Goal: Information Seeking & Learning: Learn about a topic

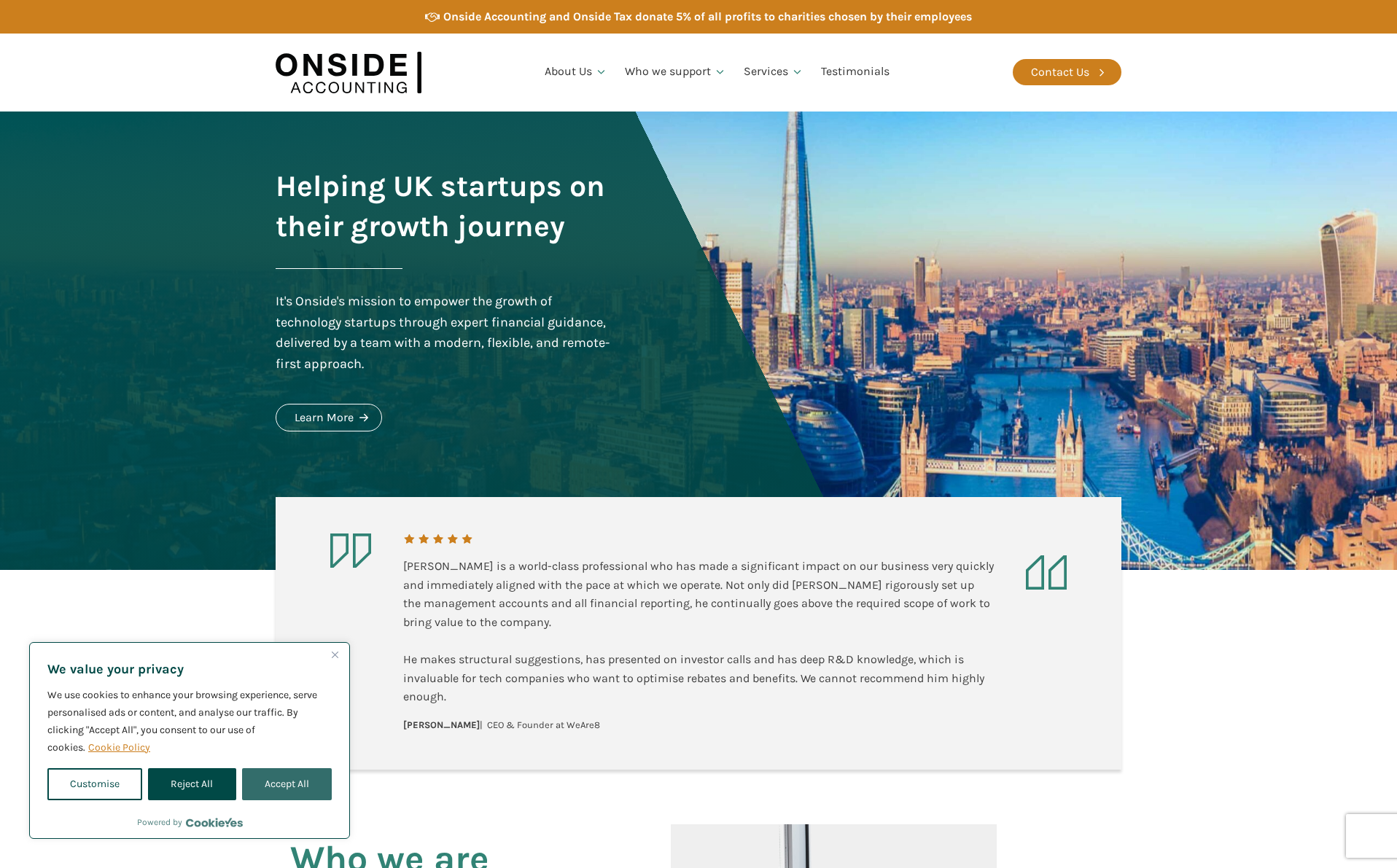
click at [289, 783] on button "Accept All" at bounding box center [287, 784] width 89 height 32
checkbox input "true"
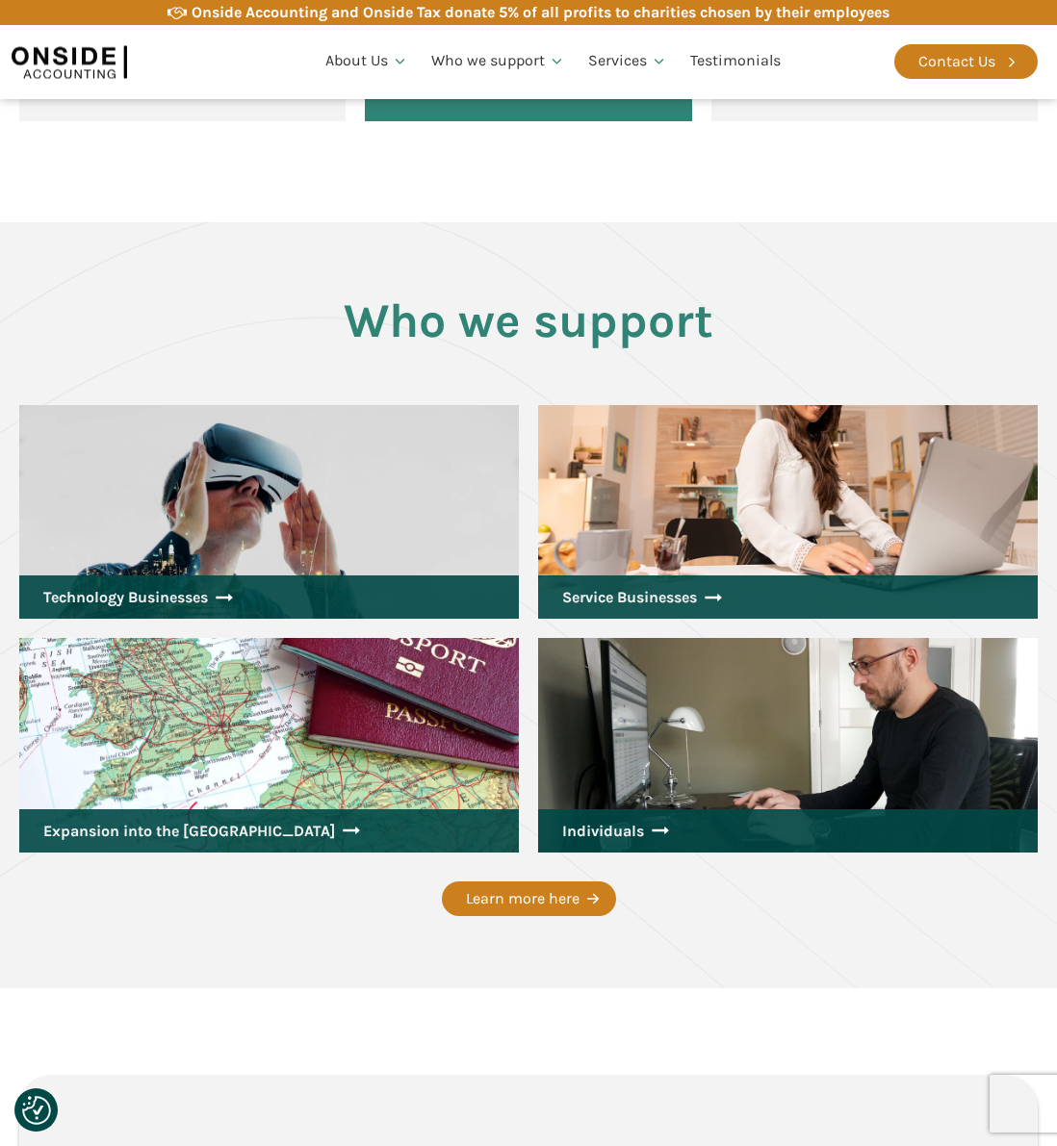
scroll to position [2504, 0]
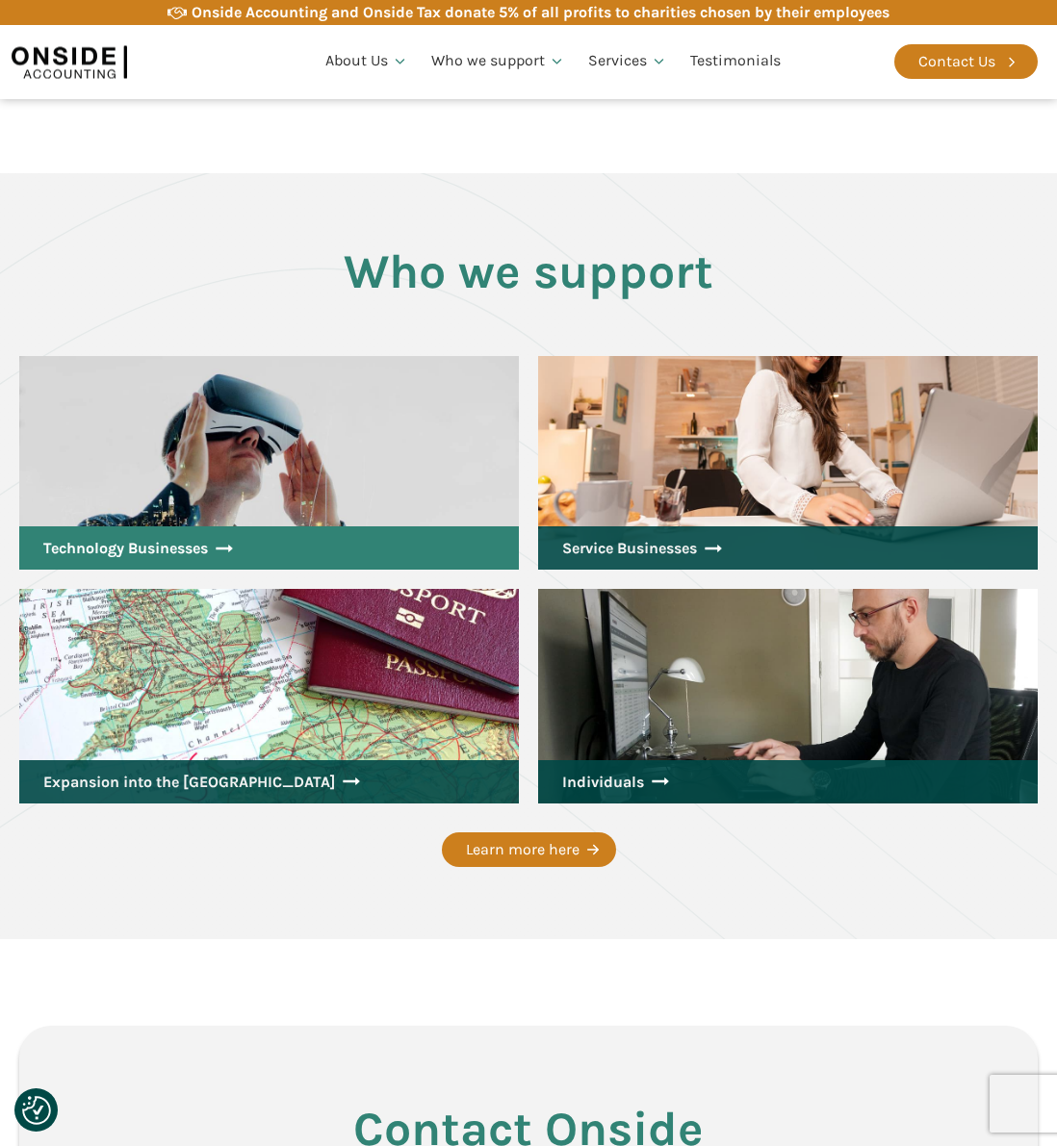
click at [330, 526] on link "Technology Businesses" at bounding box center [268, 548] width 499 height 44
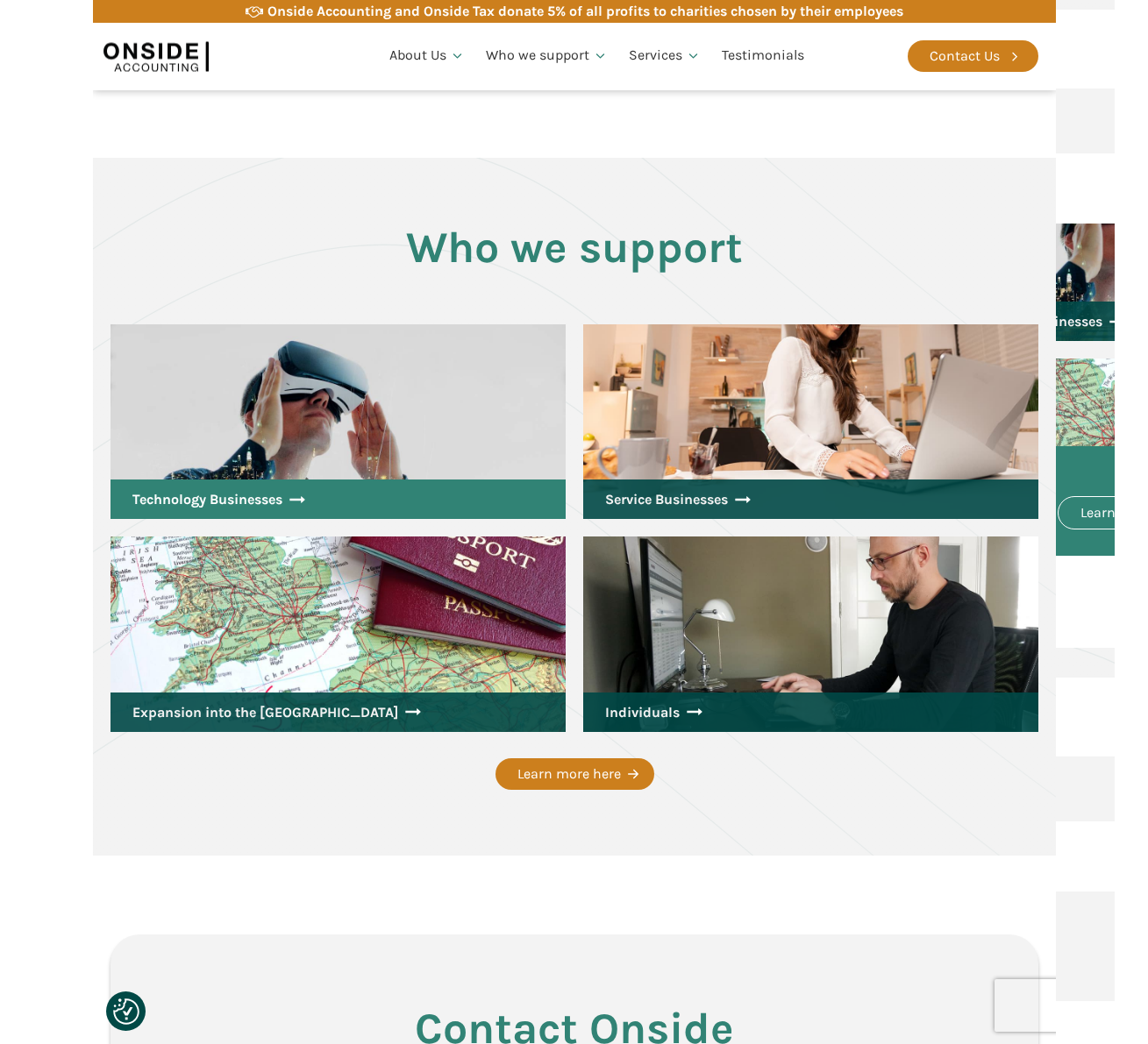
scroll to position [2187, 0]
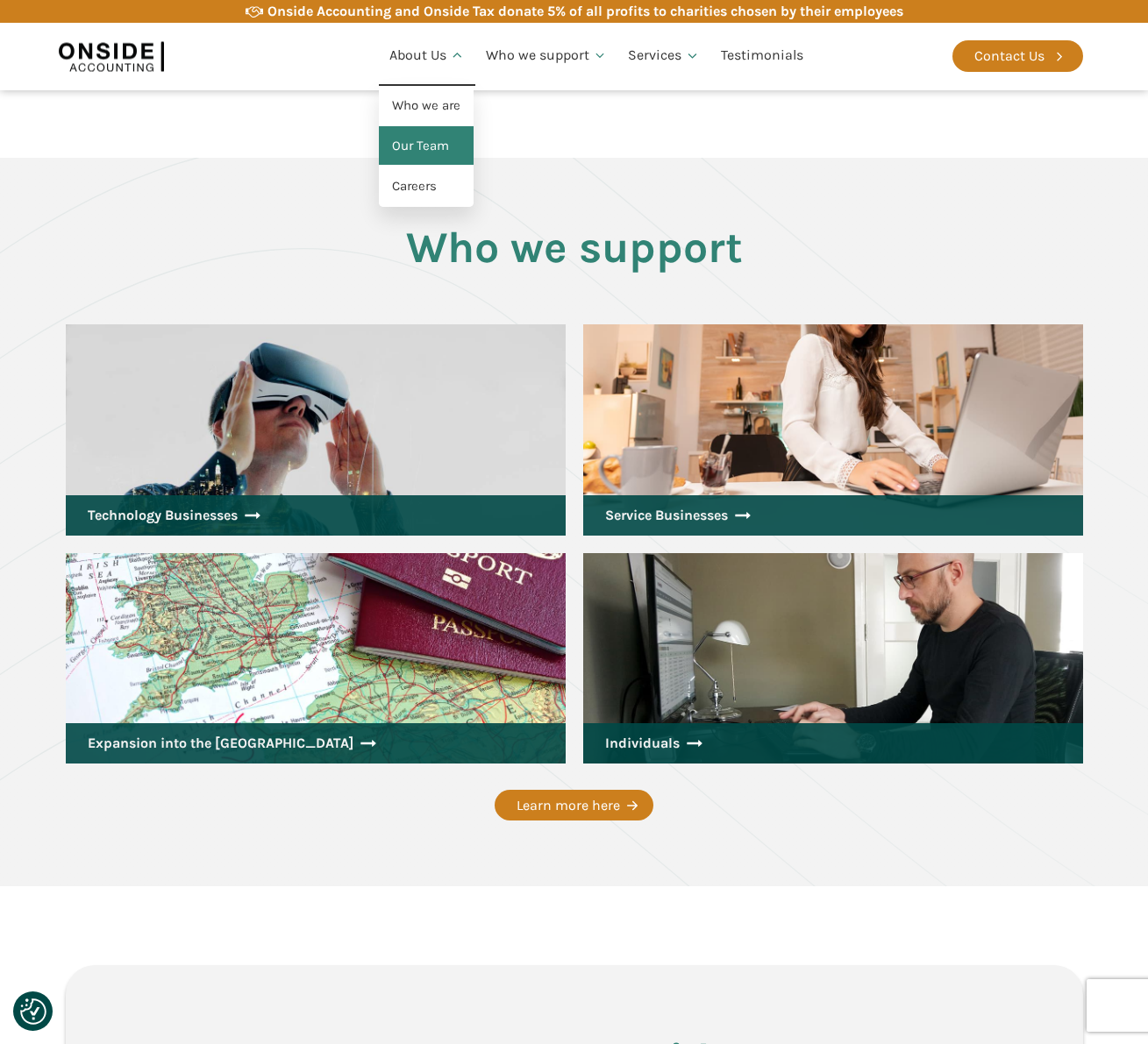
click at [425, 156] on link "Our Team" at bounding box center [426, 147] width 95 height 40
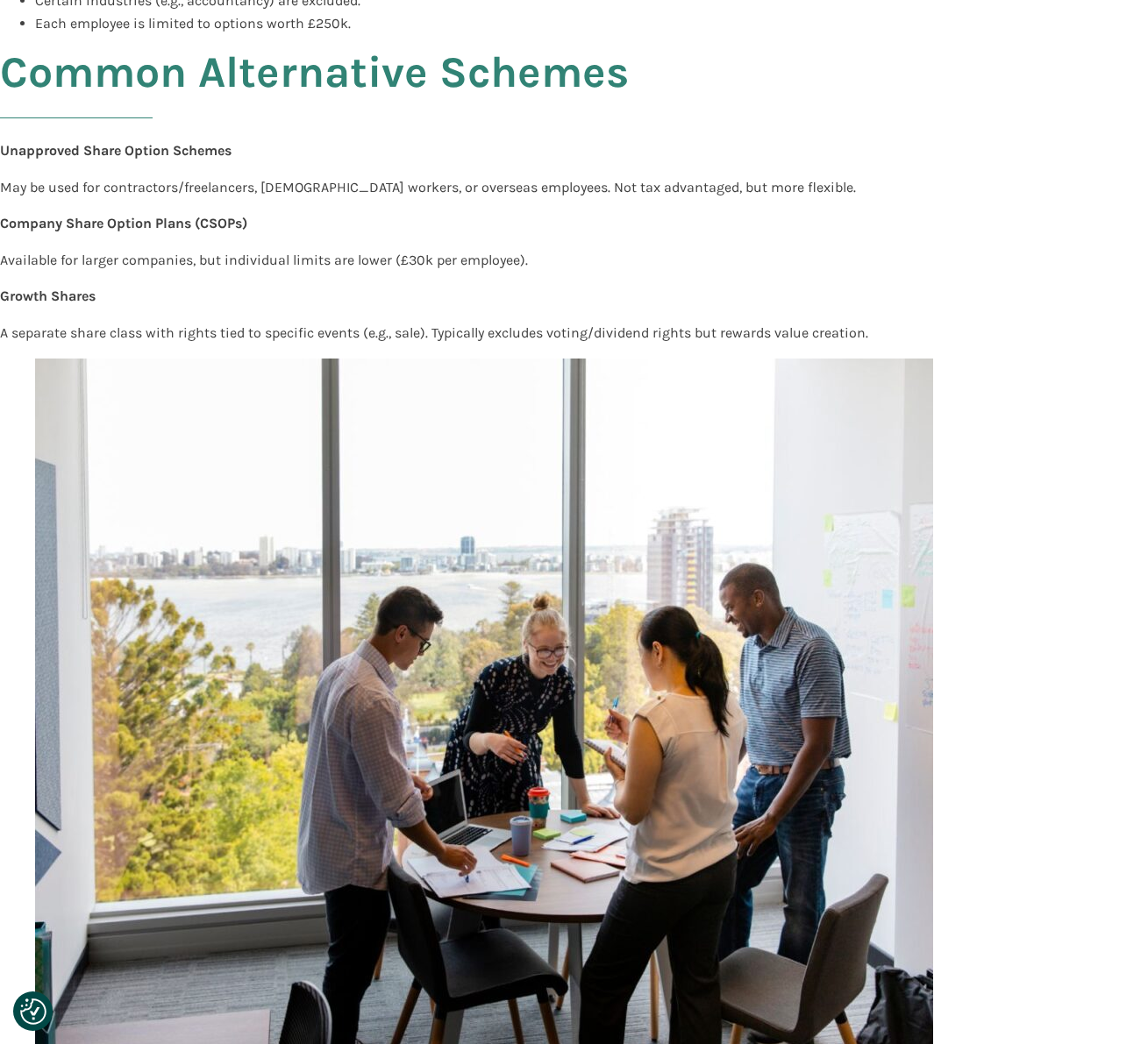
scroll to position [4746, 0]
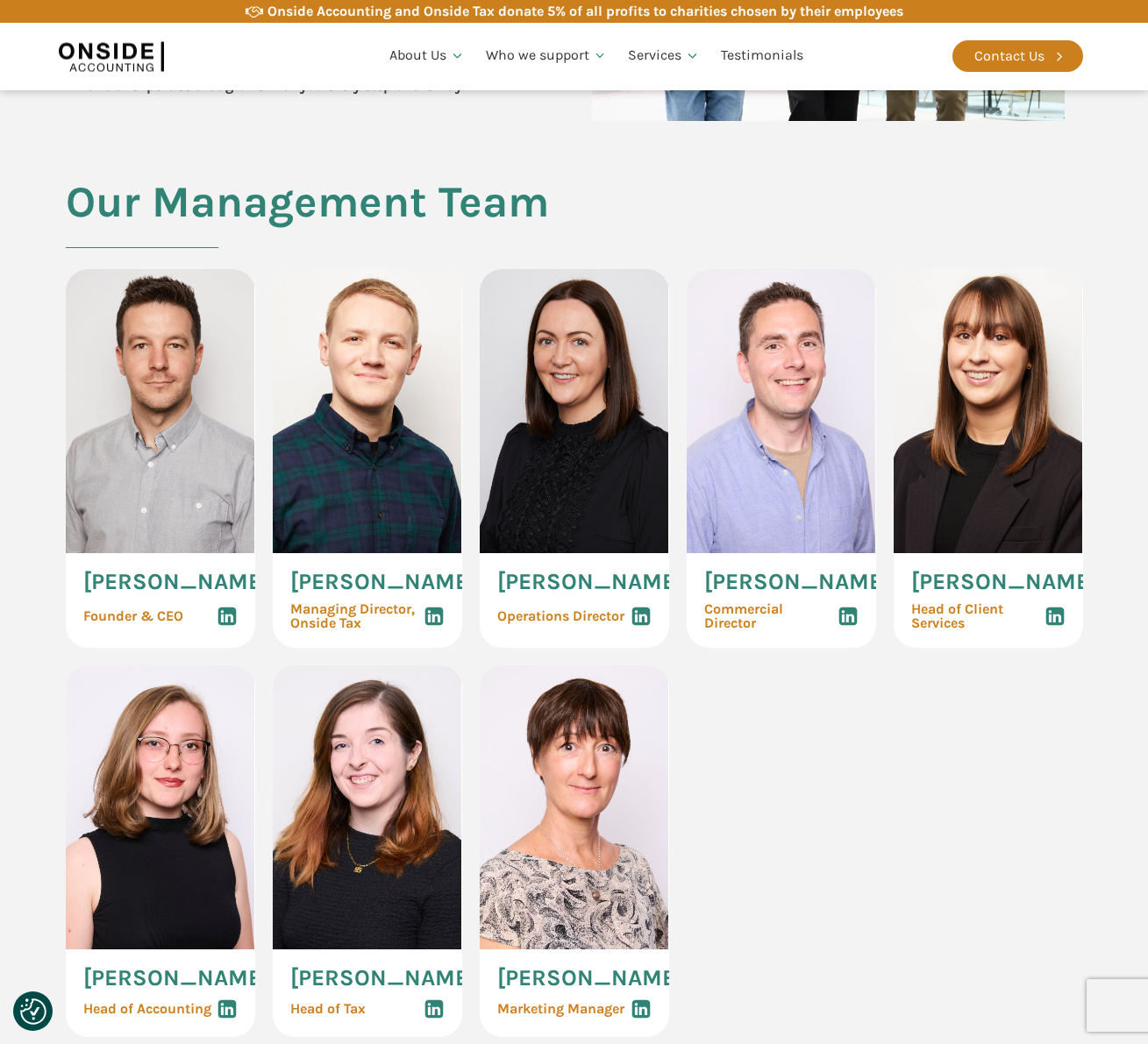
scroll to position [726, 0]
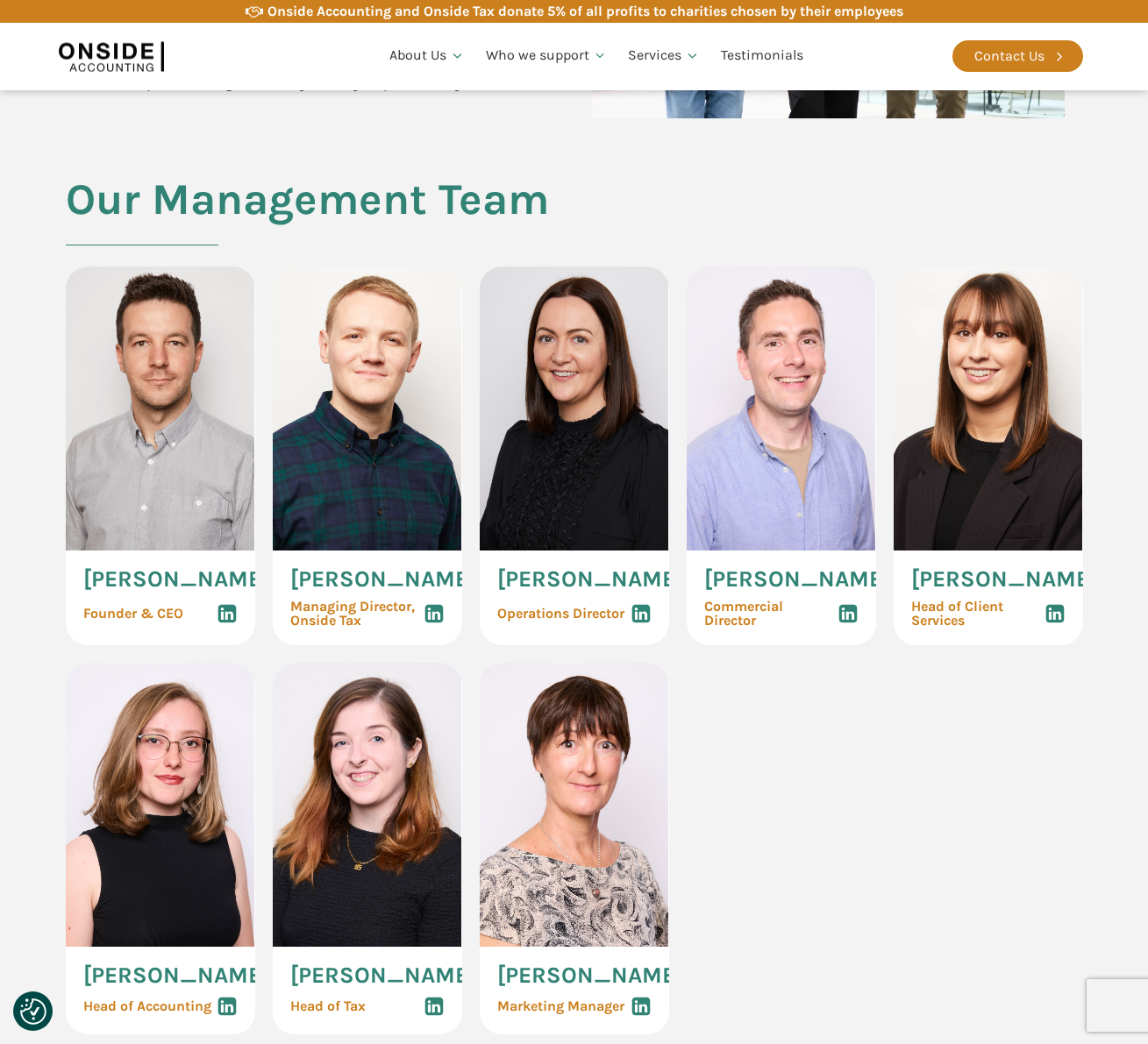
click at [747, 572] on span "Mike Scott" at bounding box center [797, 579] width 186 height 23
click at [731, 628] on div "Commercial Director" at bounding box center [781, 613] width 154 height 28
click at [731, 628] on span "Commercial Director" at bounding box center [771, 613] width 133 height 28
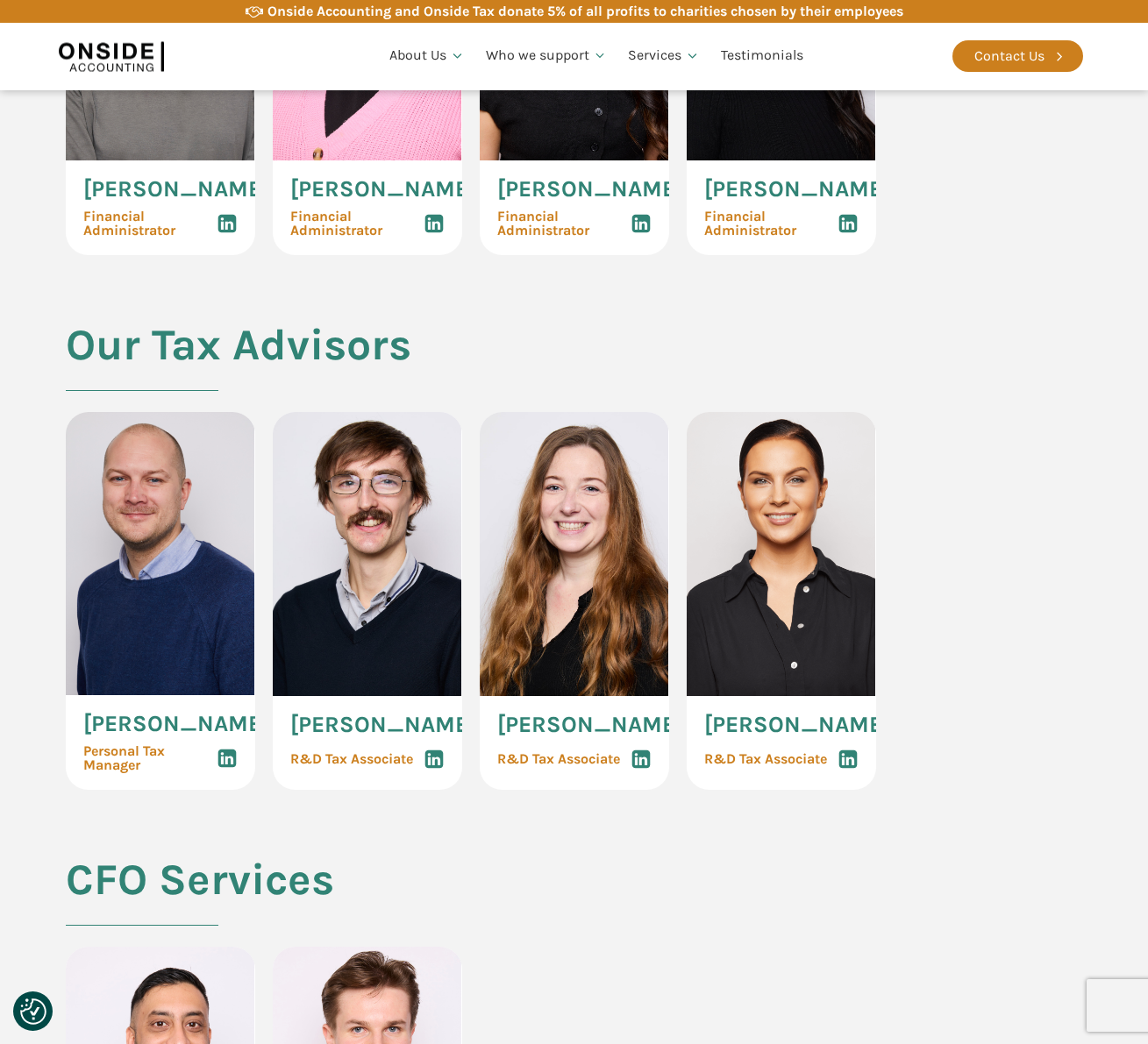
scroll to position [3465, 0]
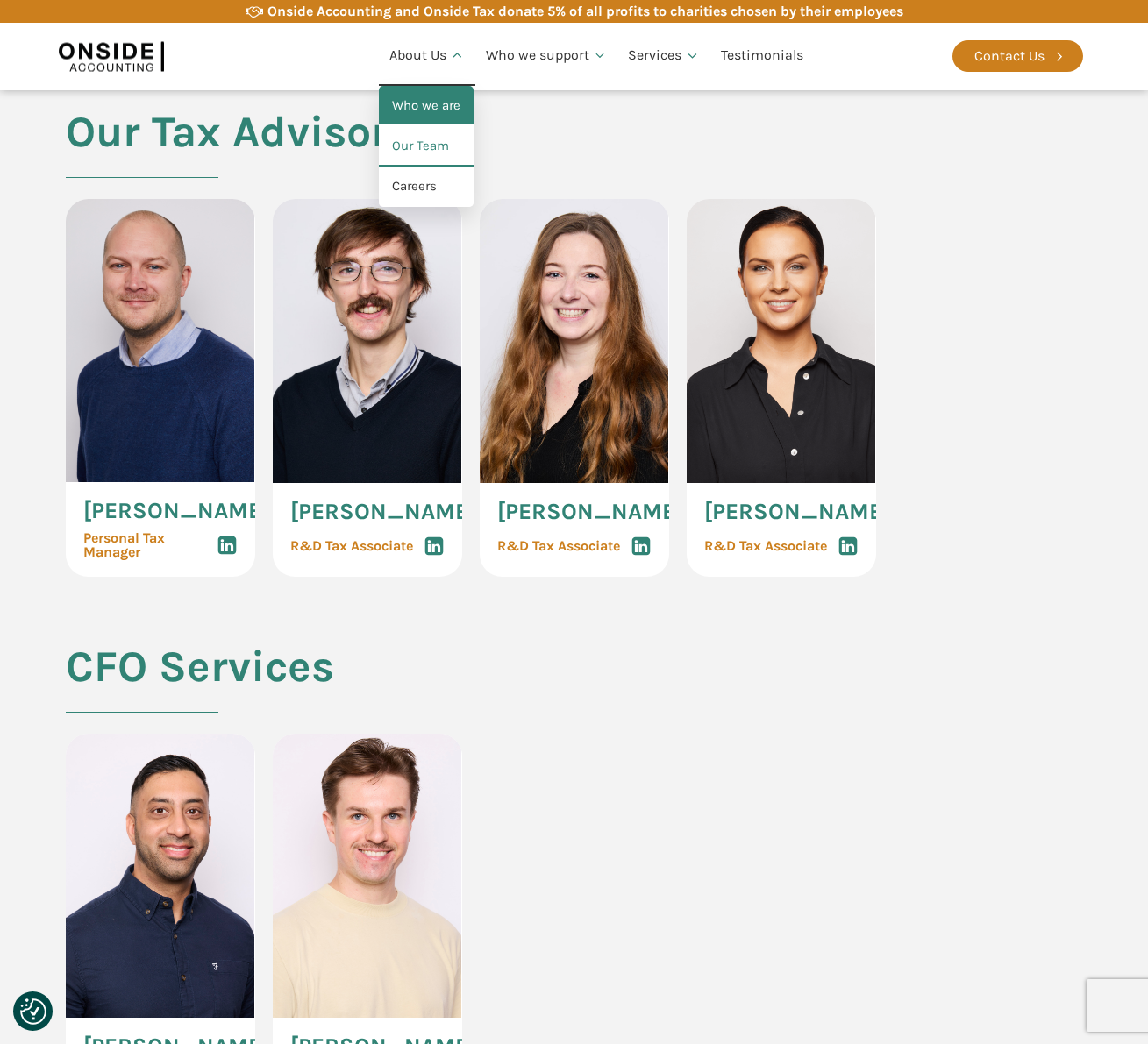
click at [419, 99] on link "Who we are" at bounding box center [426, 106] width 95 height 40
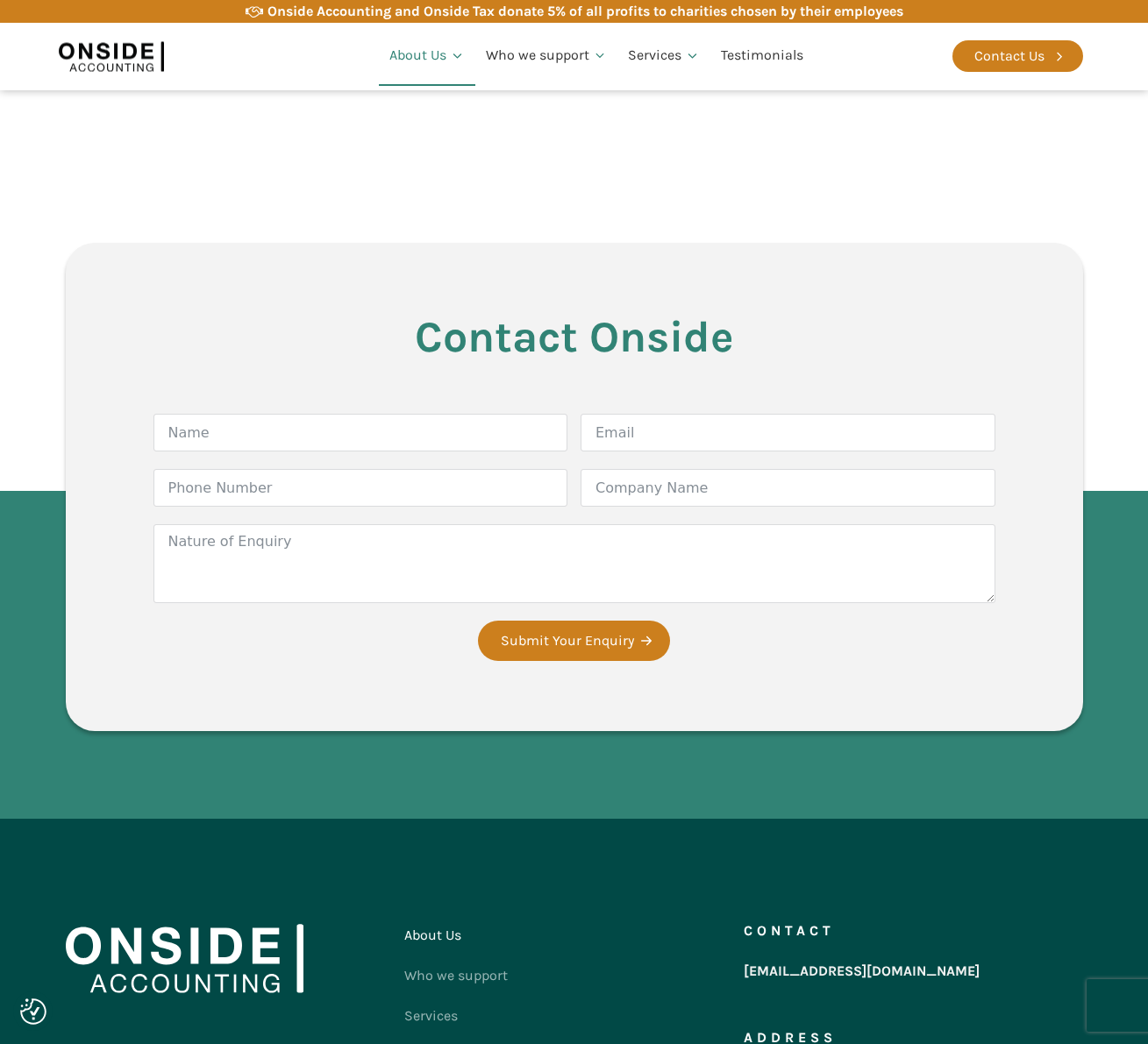
scroll to position [2840, 0]
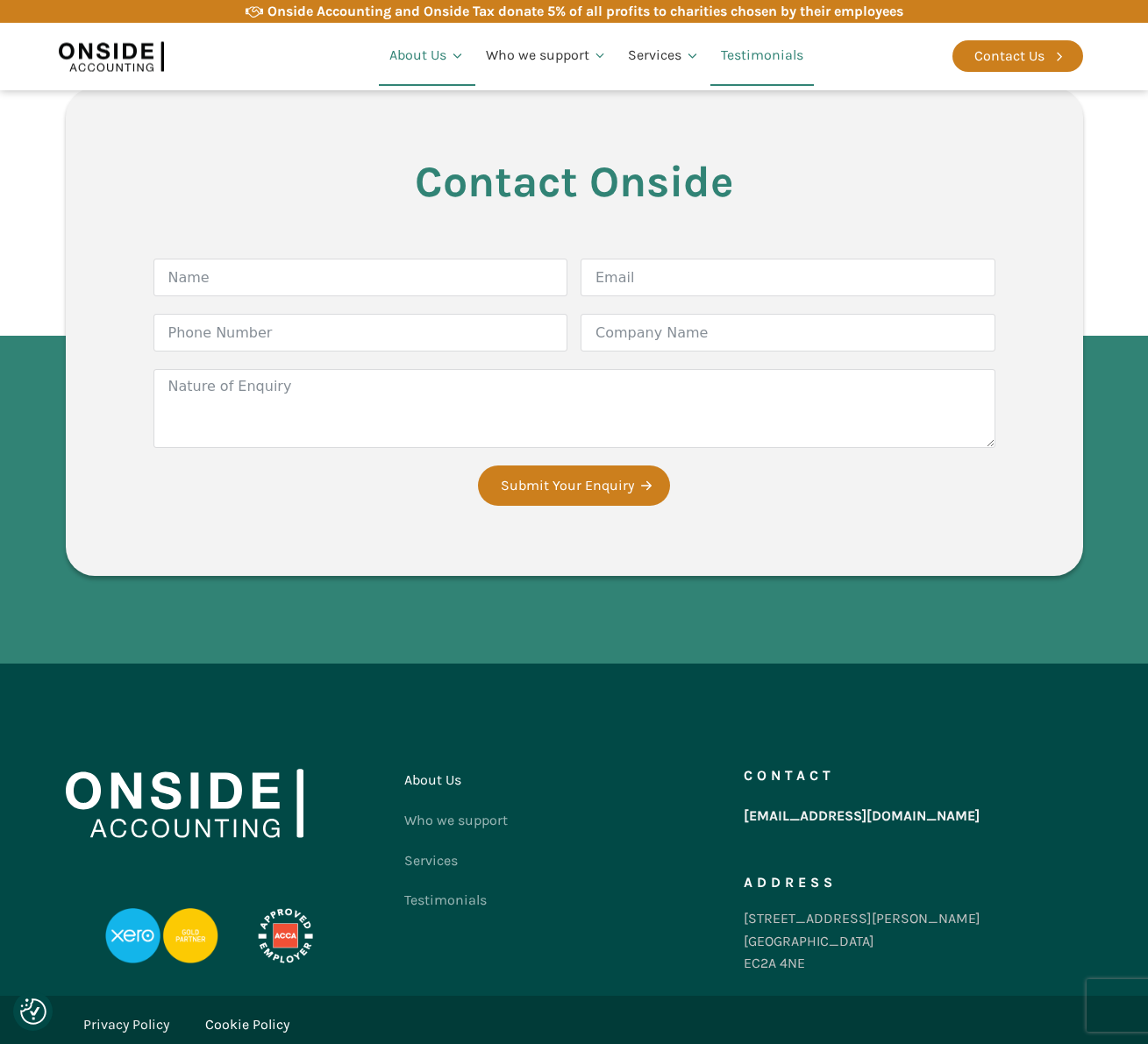
click at [787, 56] on link "Testimonials" at bounding box center [763, 56] width 104 height 59
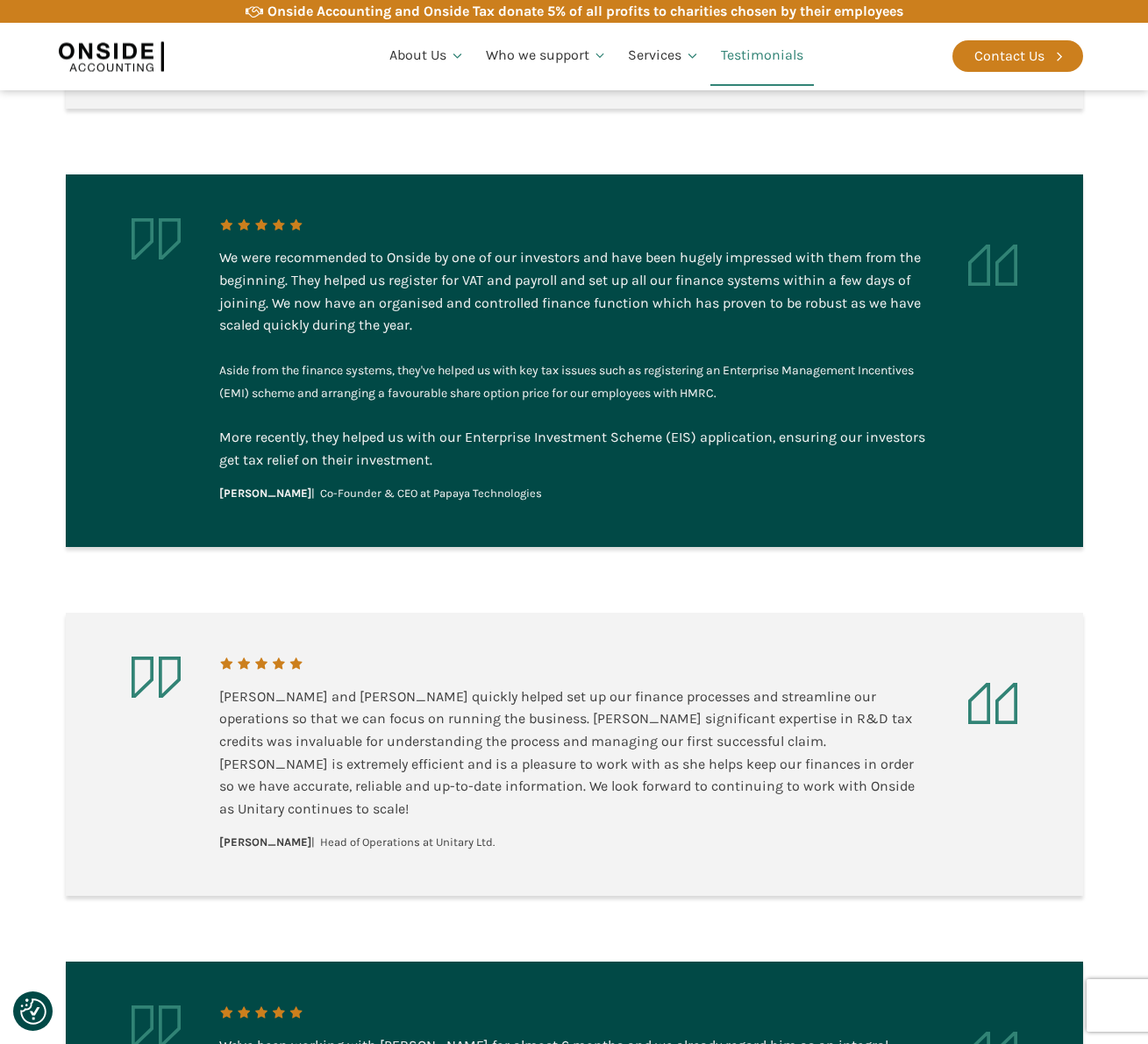
scroll to position [1109, 0]
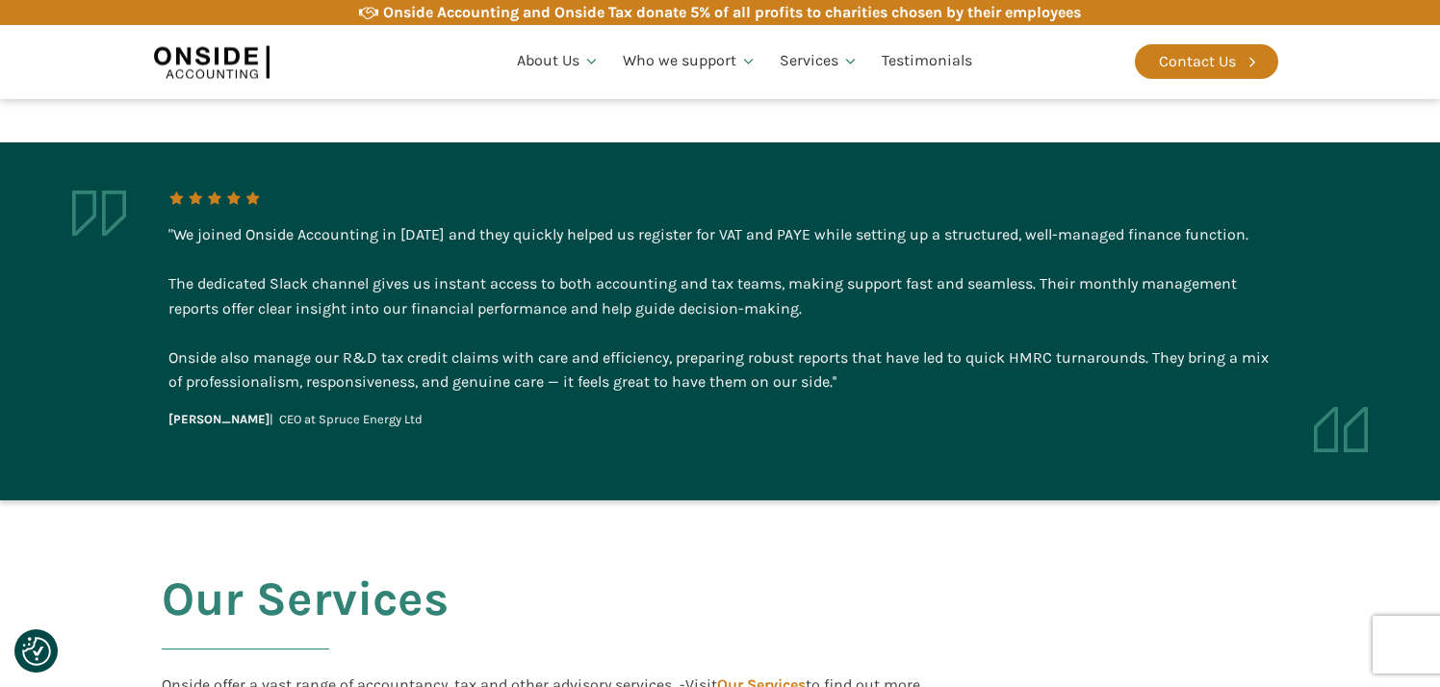
scroll to position [1476, 0]
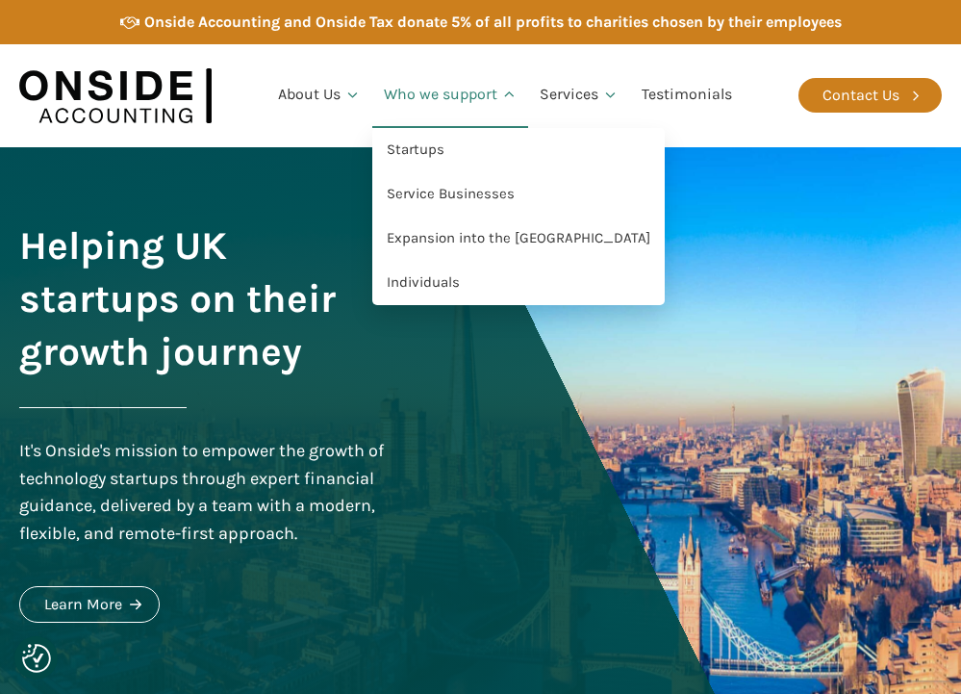
click at [503, 83] on link "Who we support" at bounding box center [450, 95] width 157 height 65
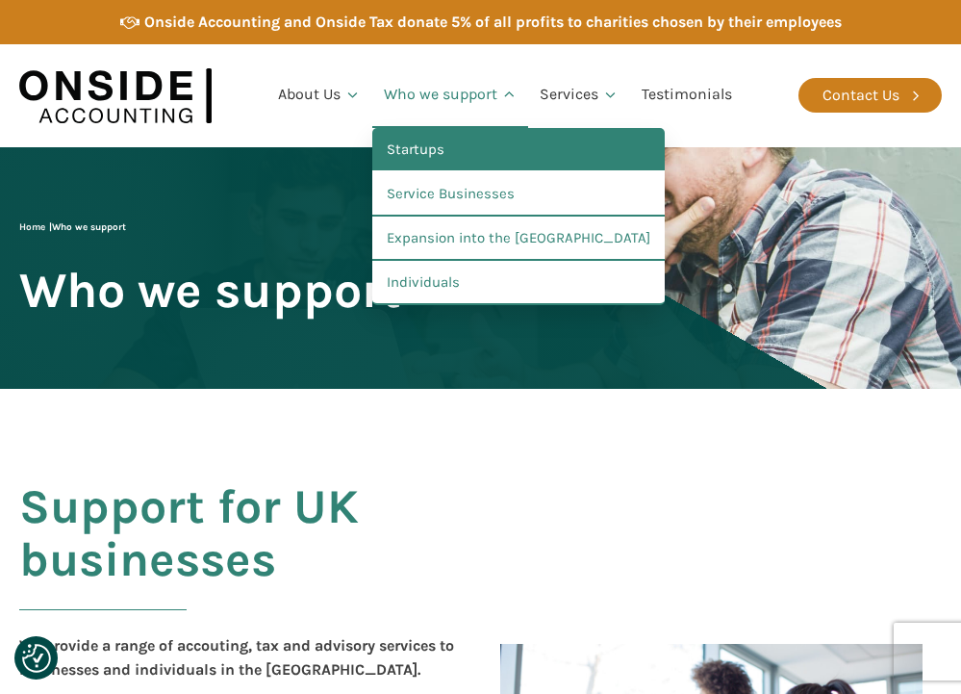
click at [458, 144] on link "Startups" at bounding box center [518, 150] width 293 height 44
